Goal: Information Seeking & Learning: Learn about a topic

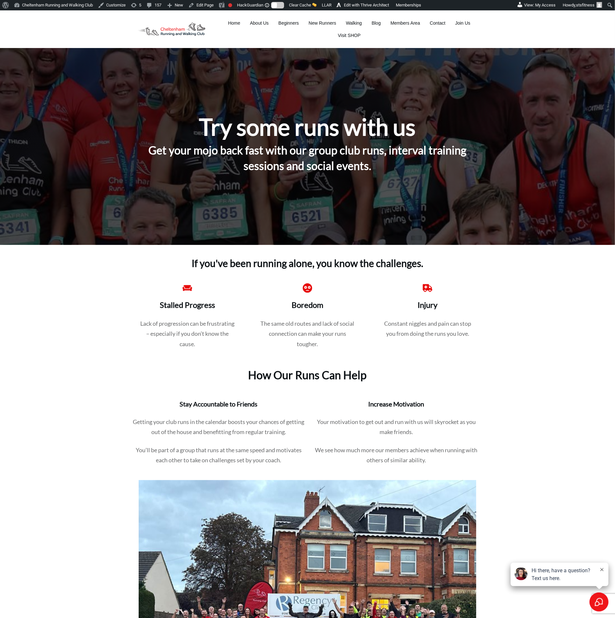
drag, startPoint x: 369, startPoint y: 8, endPoint x: 531, endPoint y: 311, distance: 343.2
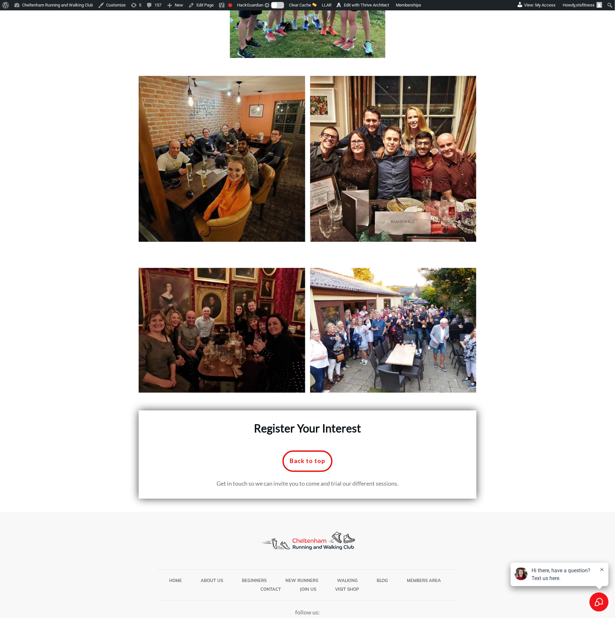
scroll to position [2698, 0]
